Goal: Task Accomplishment & Management: Manage account settings

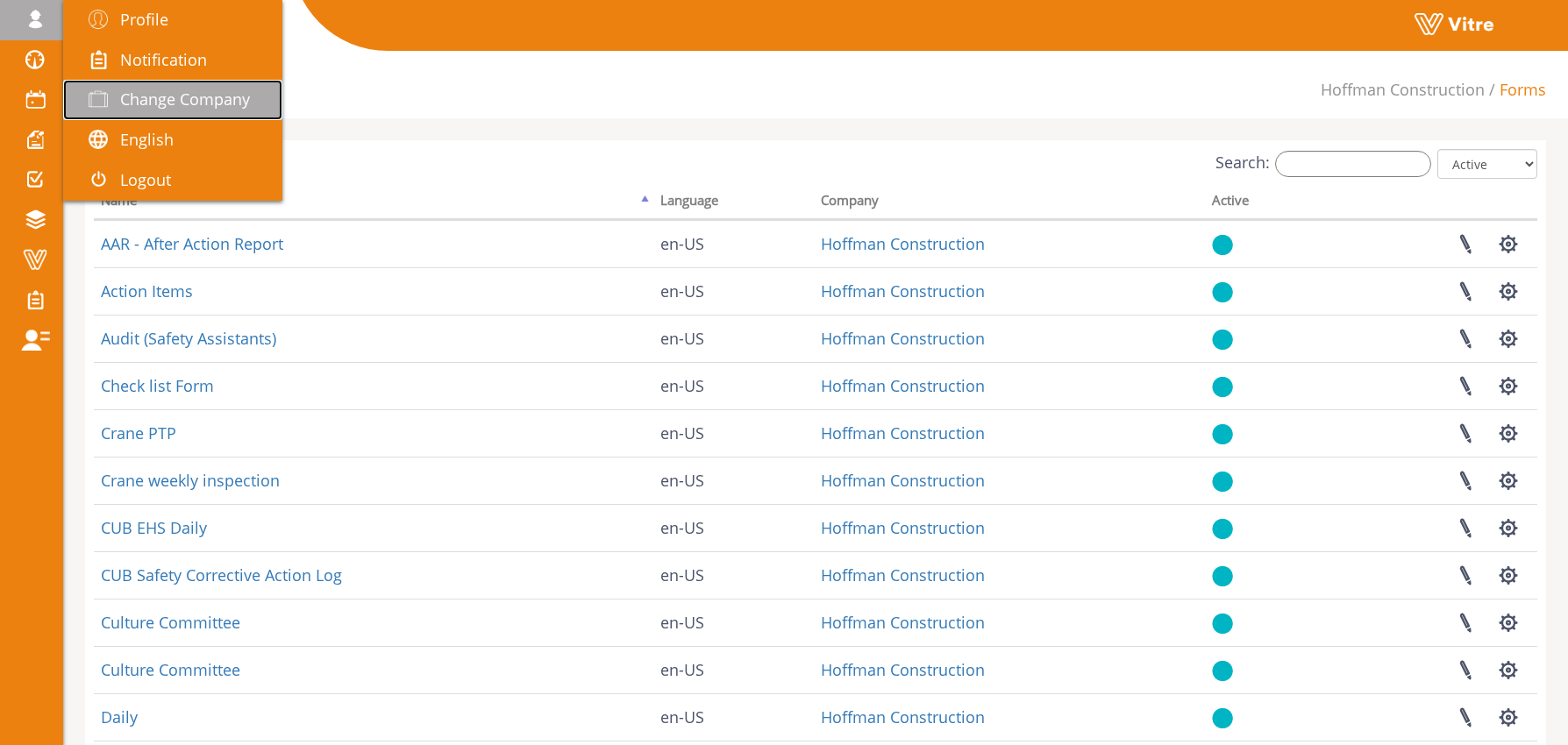
click at [168, 93] on span "Change Company" at bounding box center [185, 98] width 130 height 21
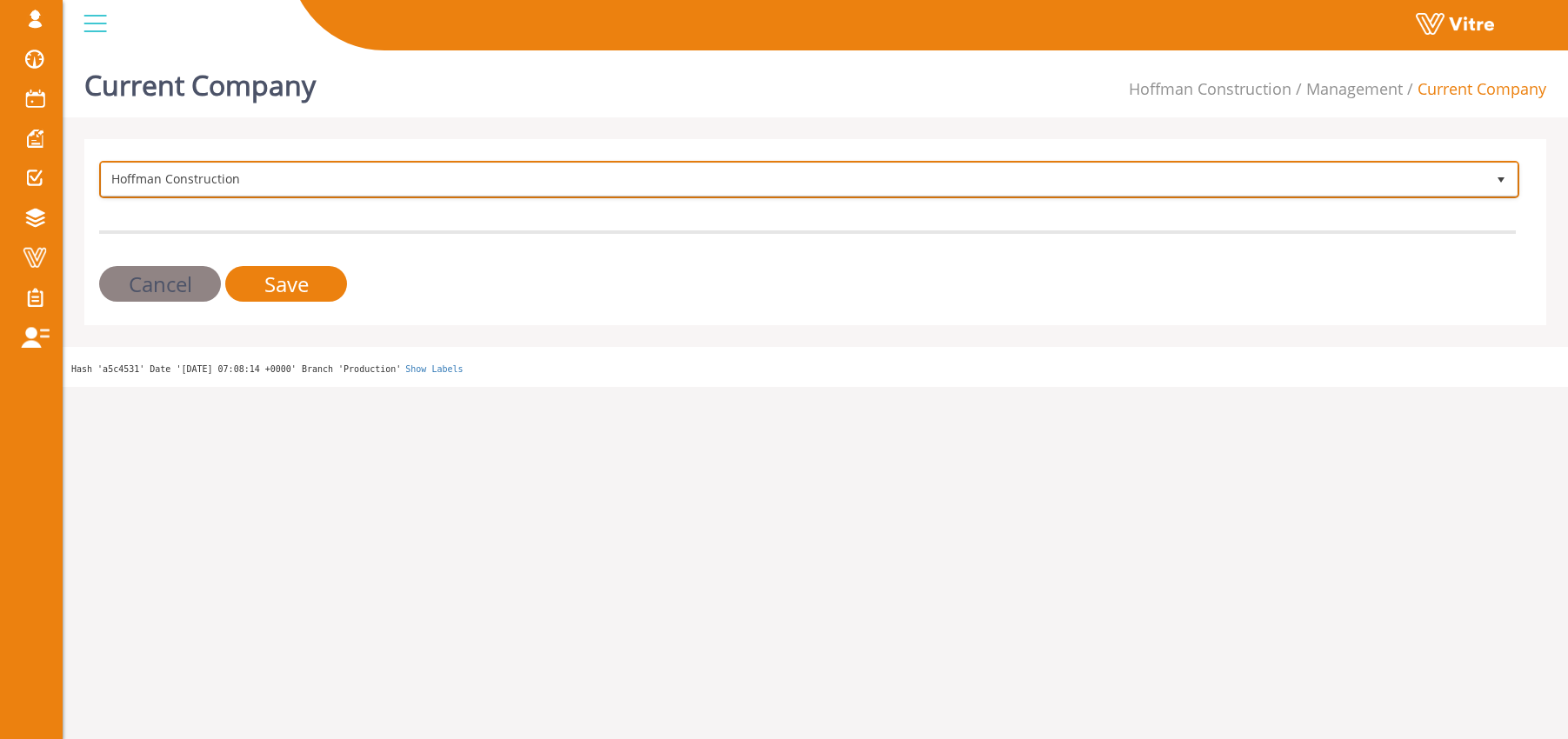
click at [225, 175] on span "Hoffman Construction" at bounding box center [793, 179] width 1384 height 32
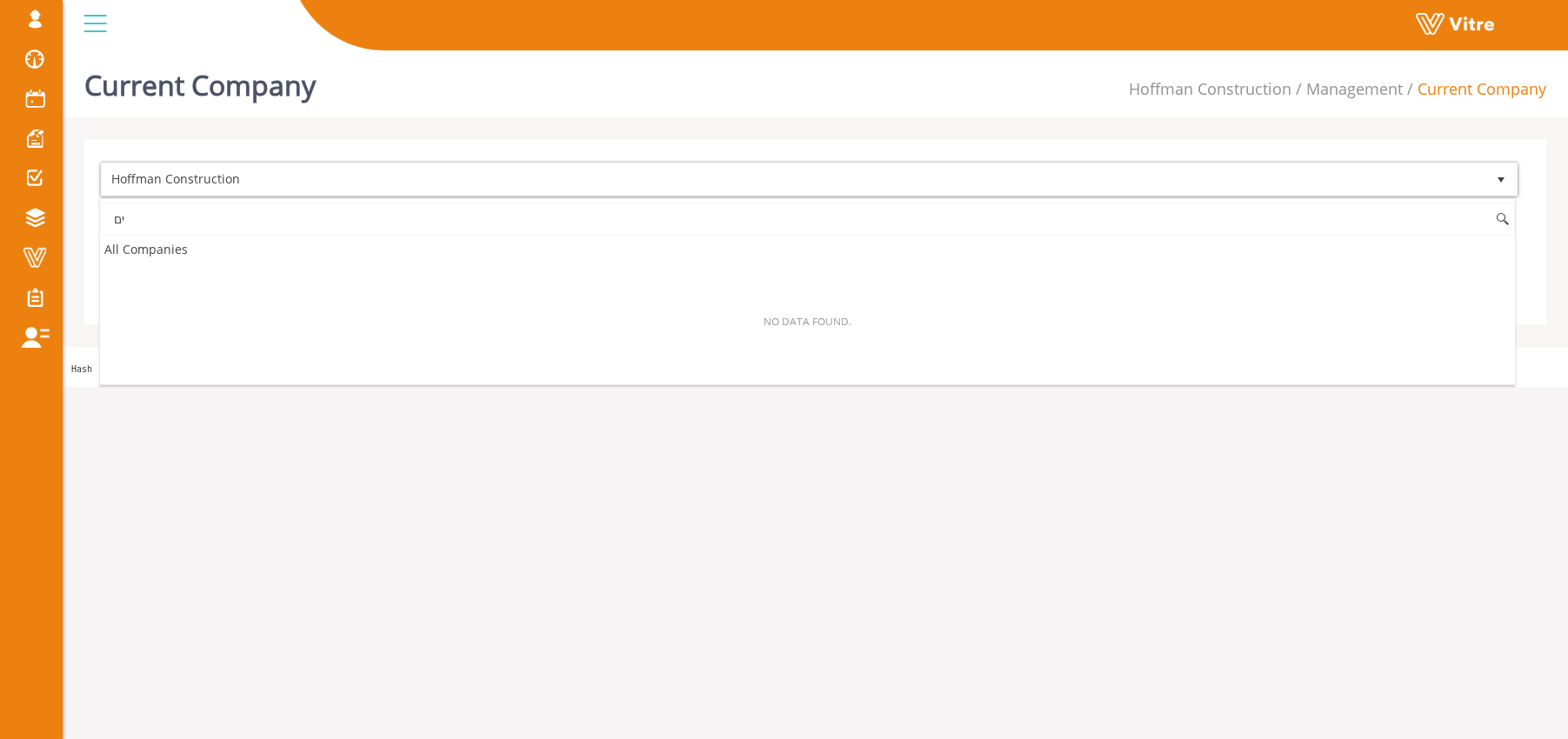
type input "י"
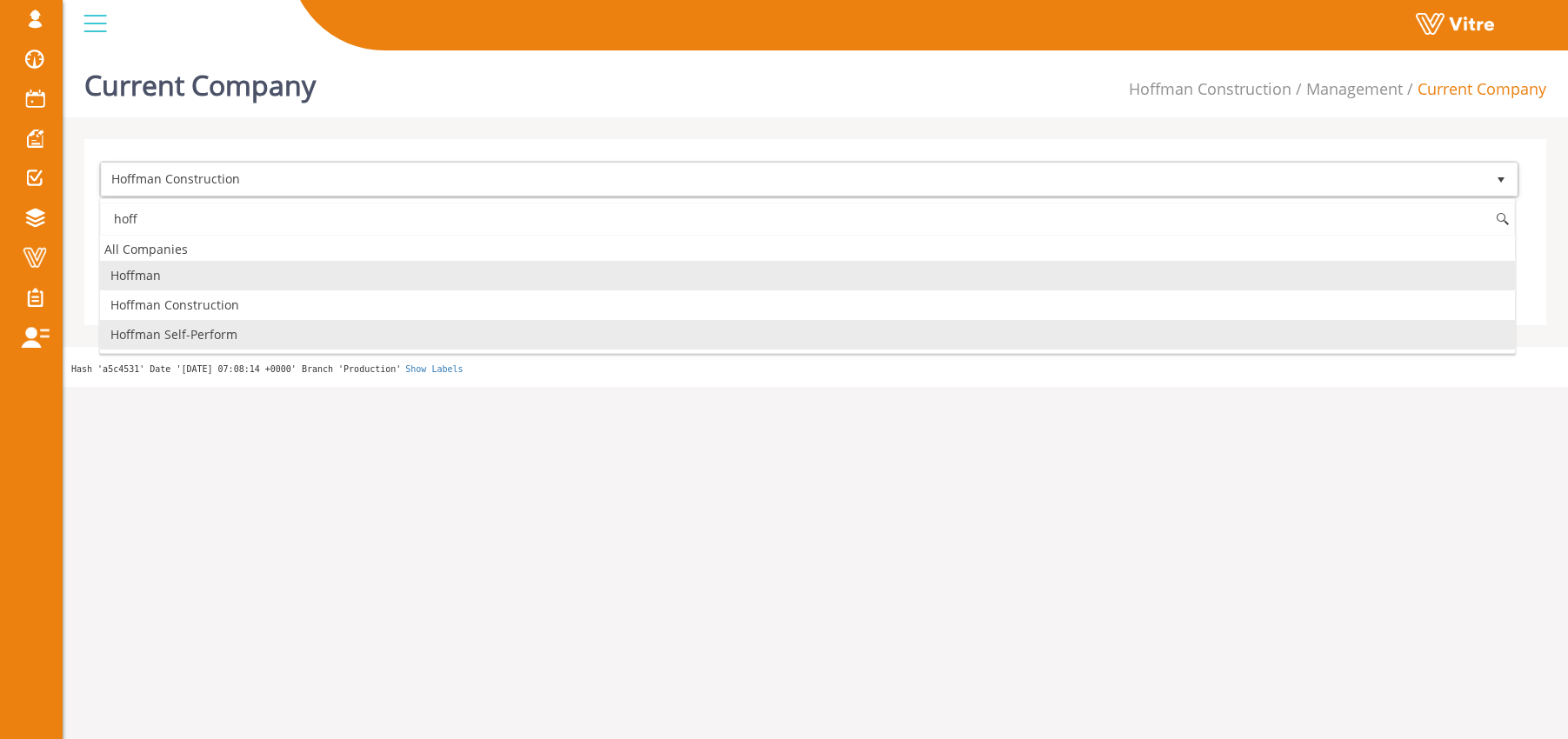
click at [290, 329] on li "Hoffman Self-Perform" at bounding box center [807, 335] width 1415 height 30
type input "hoff"
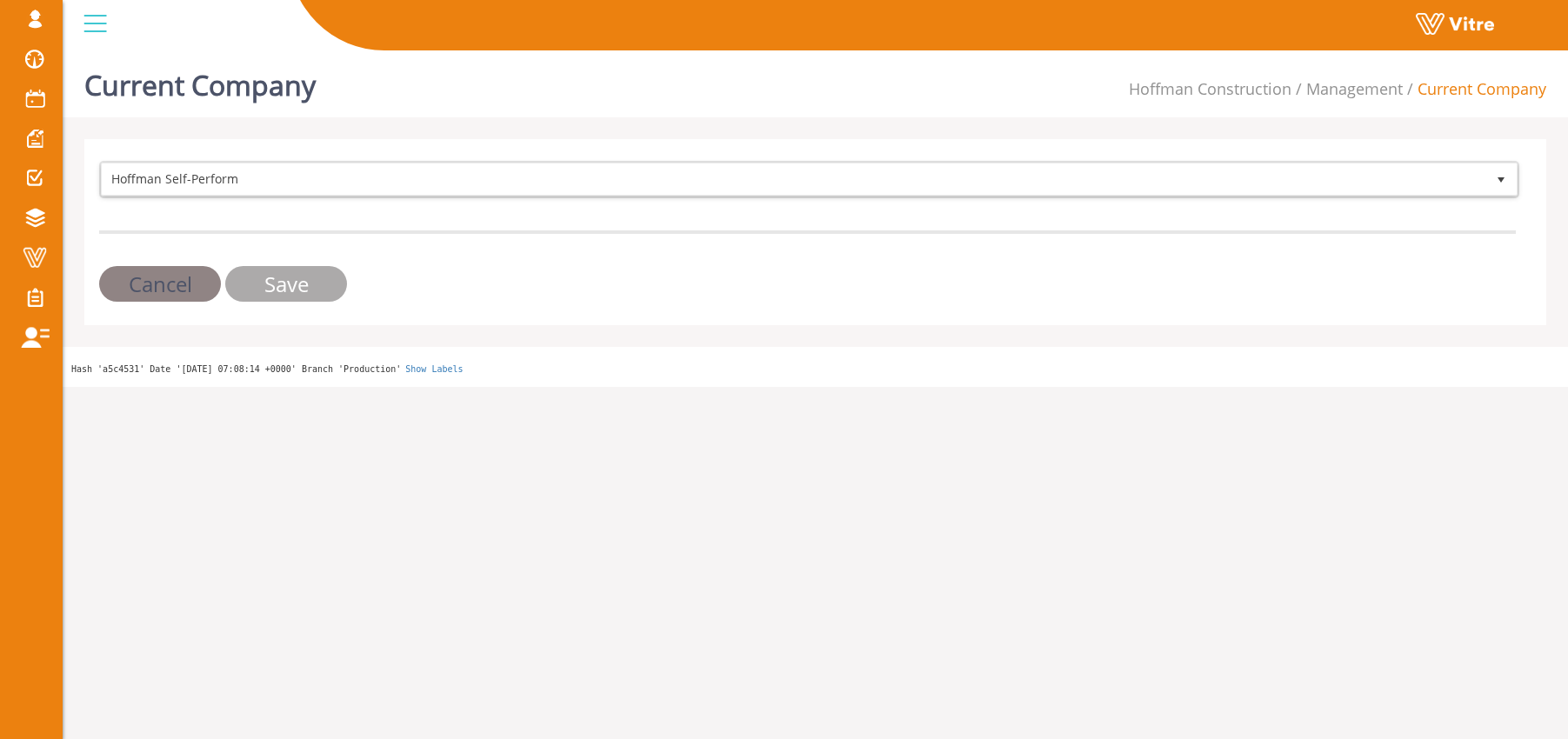
click at [306, 285] on input "Save" at bounding box center [287, 284] width 122 height 35
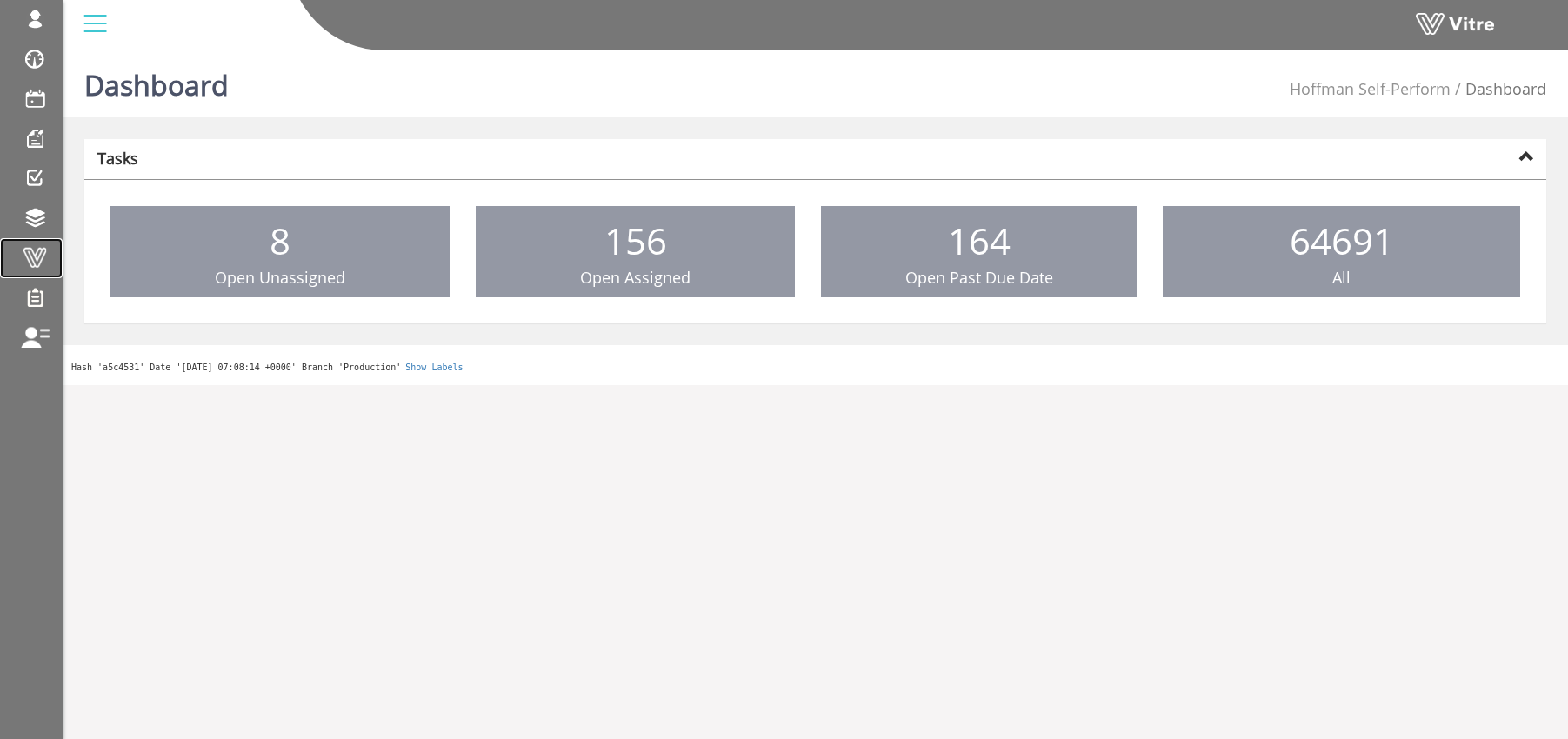
click at [33, 255] on span at bounding box center [34, 257] width 43 height 21
